Goal: Information Seeking & Learning: Learn about a topic

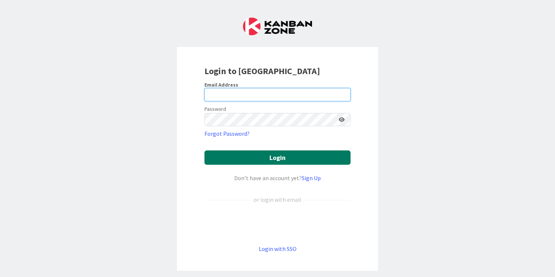
type input "[PERSON_NAME][EMAIL_ADDRESS][DOMAIN_NAME]"
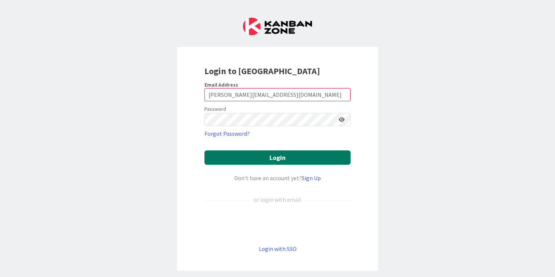
click at [265, 152] on button "Login" at bounding box center [278, 158] width 146 height 14
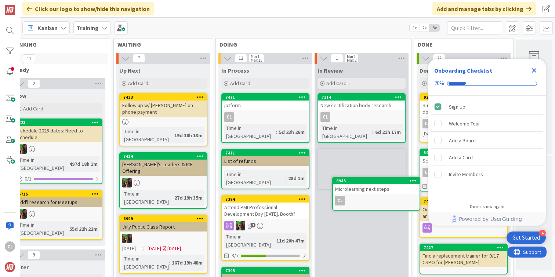
scroll to position [16, 318]
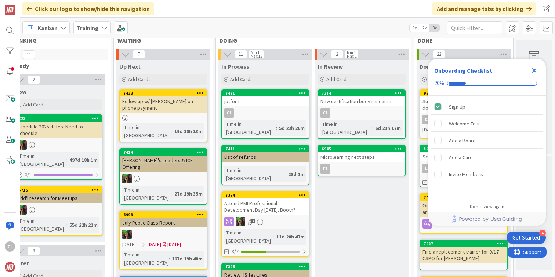
click at [534, 71] on icon "Close Checklist" at bounding box center [534, 70] width 5 height 5
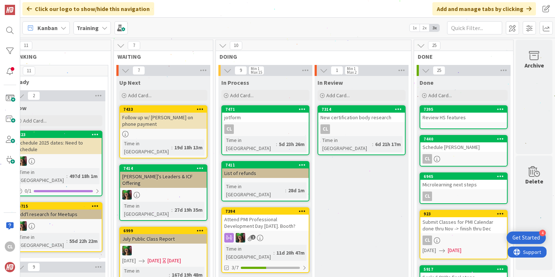
scroll to position [104, 318]
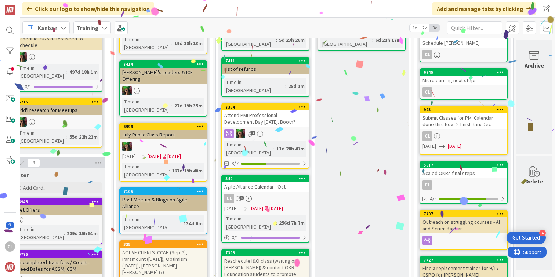
click at [271, 182] on div "Agile Alliance Calendar - Oct" at bounding box center [265, 187] width 87 height 10
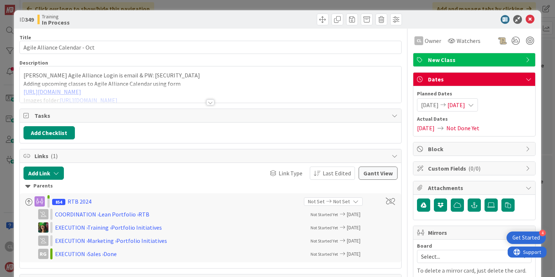
click at [179, 86] on div at bounding box center [211, 93] width 382 height 19
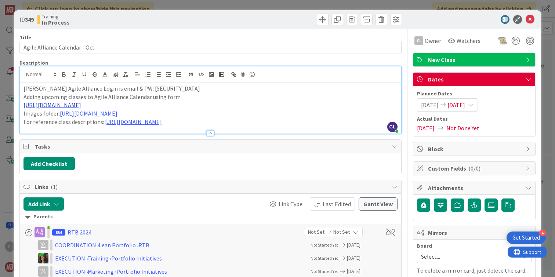
click at [81, 104] on link "[URL][DOMAIN_NAME]" at bounding box center [53, 104] width 58 height 7
click at [109, 121] on link "[URL][DOMAIN_NAME]" at bounding box center [84, 120] width 50 height 10
click at [212, 107] on p "[URL][DOMAIN_NAME]" at bounding box center [211, 105] width 374 height 8
click at [162, 122] on link "[URL][DOMAIN_NAME]" at bounding box center [133, 121] width 58 height 7
click at [217, 134] on link "[URL][DOMAIN_NAME]" at bounding box center [206, 137] width 50 height 10
